Goal: Find specific page/section: Find specific page/section

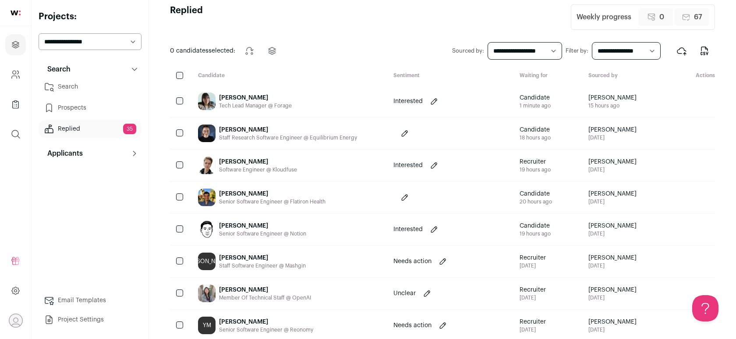
click at [237, 94] on div "[PERSON_NAME]" at bounding box center [255, 97] width 73 height 9
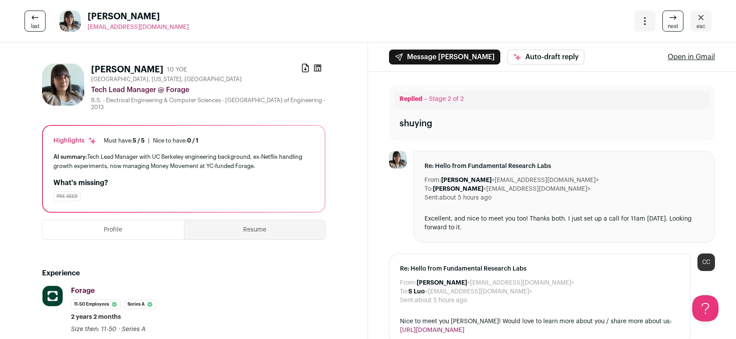
click at [315, 67] on icon at bounding box center [317, 67] width 7 height 7
click at [702, 29] on span "esc" at bounding box center [701, 26] width 9 height 7
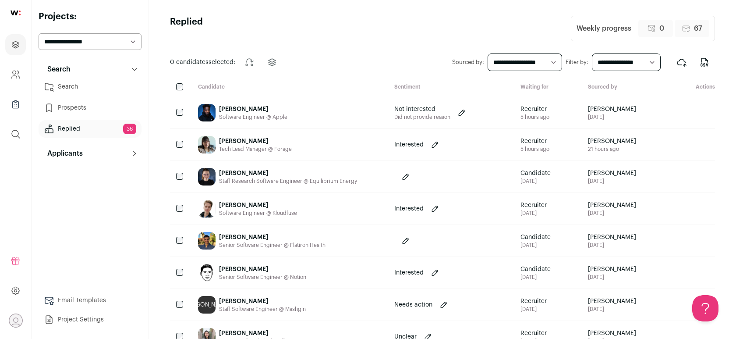
click at [99, 87] on link "Search" at bounding box center [90, 87] width 103 height 18
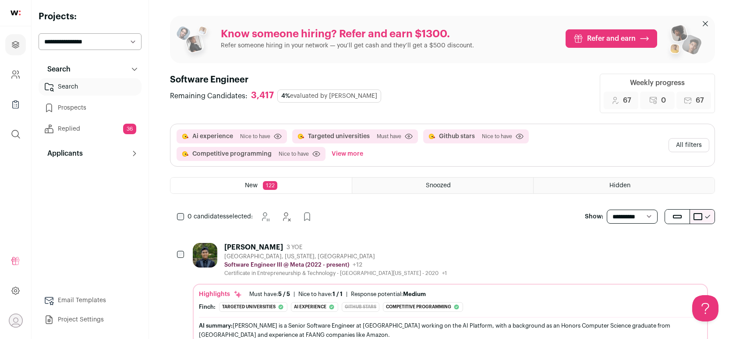
click at [84, 129] on link "Replied 36" at bounding box center [90, 129] width 103 height 18
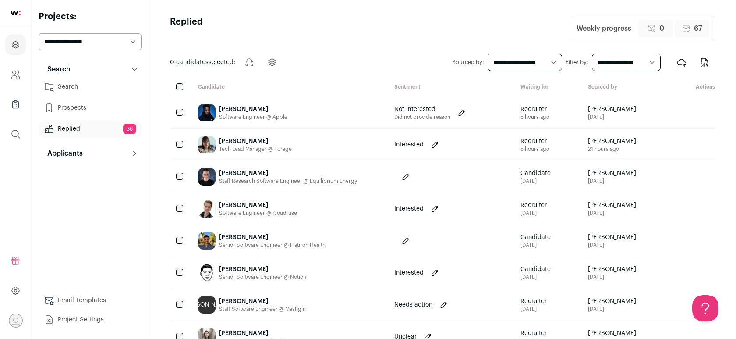
click at [86, 86] on link "Search" at bounding box center [90, 87] width 103 height 18
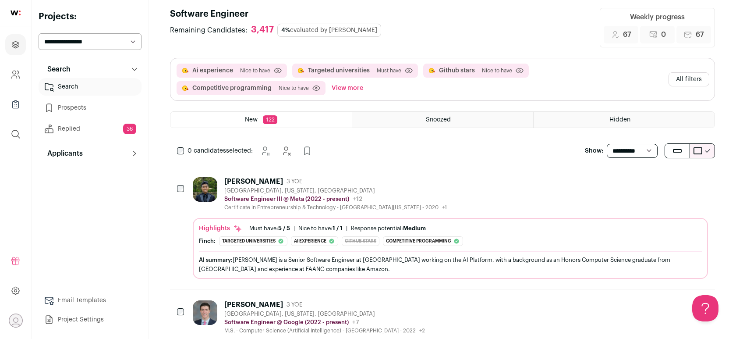
scroll to position [78, 0]
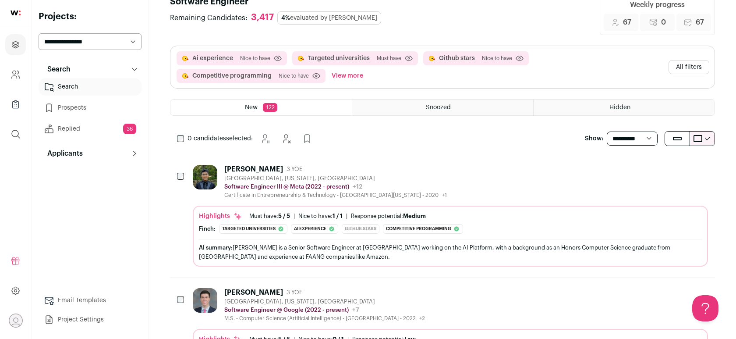
click at [404, 180] on div "[GEOGRAPHIC_DATA], [US_STATE], [GEOGRAPHIC_DATA]" at bounding box center [335, 178] width 223 height 7
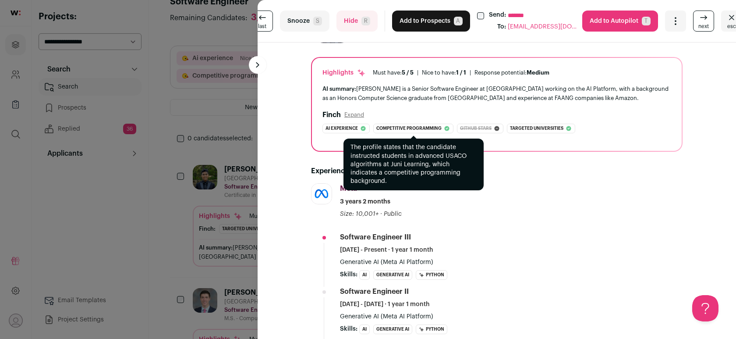
scroll to position [51, 0]
